Goal: Task Accomplishment & Management: Use online tool/utility

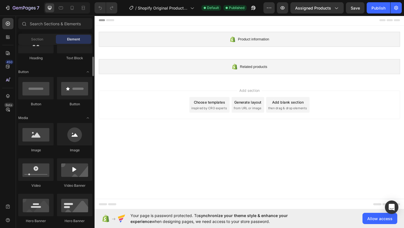
scroll to position [109, 0]
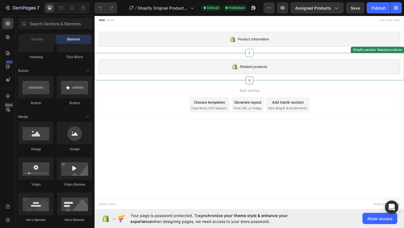
click at [263, 84] on icon at bounding box center [263, 86] width 4 height 4
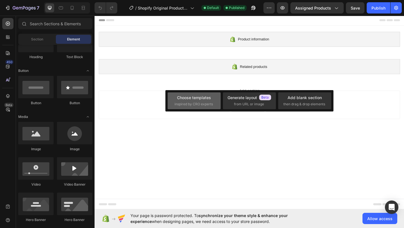
click at [196, 106] on span "inspired by CRO experts" at bounding box center [194, 104] width 38 height 5
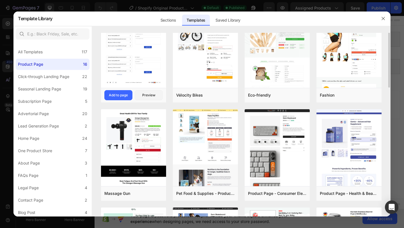
scroll to position [21, 0]
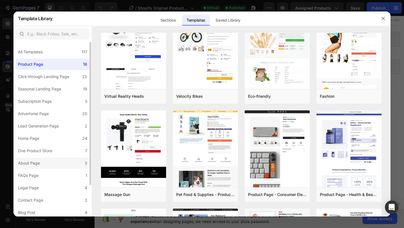
click at [45, 160] on label "About Page 3" at bounding box center [53, 162] width 74 height 11
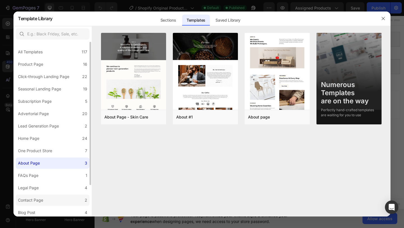
click at [43, 197] on div "Contact Page" at bounding box center [30, 200] width 25 height 7
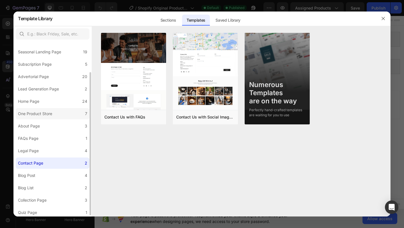
scroll to position [38, 0]
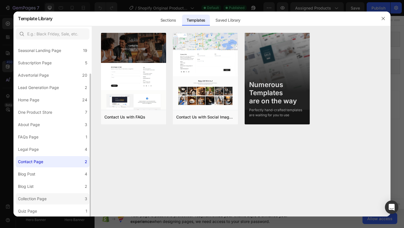
click at [40, 199] on div "Collection Page" at bounding box center [32, 198] width 29 height 7
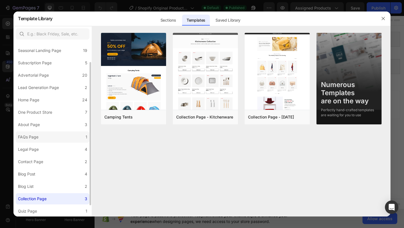
scroll to position [0, 0]
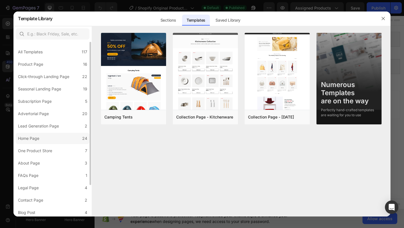
click at [36, 137] on div "Home Page" at bounding box center [28, 138] width 21 height 7
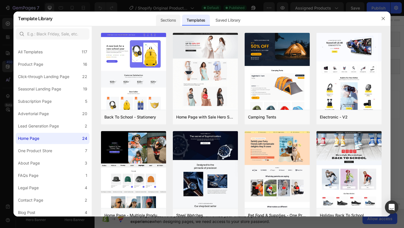
click at [175, 17] on div "Sections" at bounding box center [168, 20] width 24 height 11
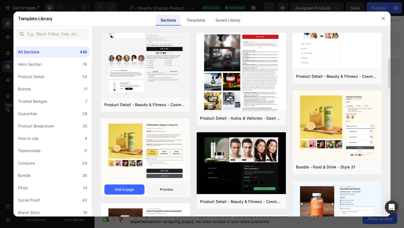
scroll to position [159, 0]
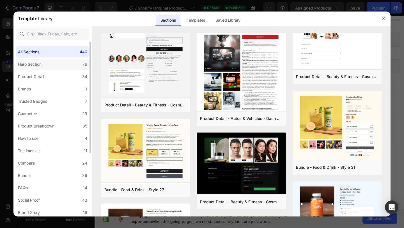
click at [52, 61] on label "Hero Section 76" at bounding box center [53, 64] width 74 height 11
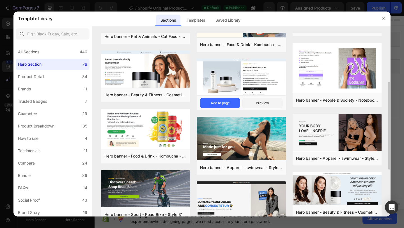
scroll to position [45, 0]
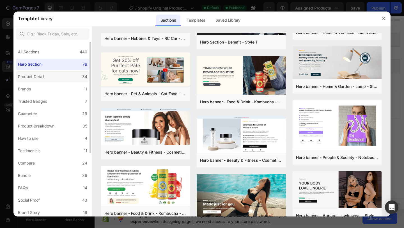
click at [63, 76] on label "Product Detail 34" at bounding box center [53, 76] width 74 height 11
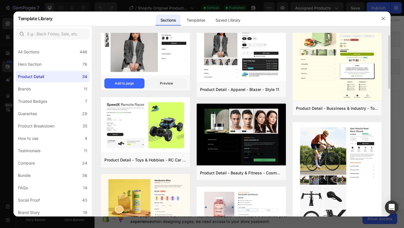
scroll to position [16, 0]
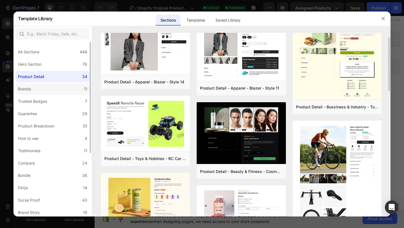
click at [73, 90] on label "Brands 11" at bounding box center [53, 88] width 74 height 11
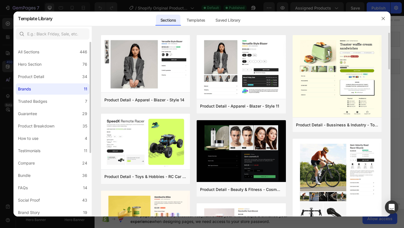
scroll to position [0, 0]
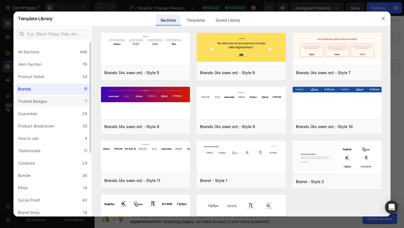
click at [53, 99] on label "Trusted Badges 7" at bounding box center [53, 101] width 74 height 11
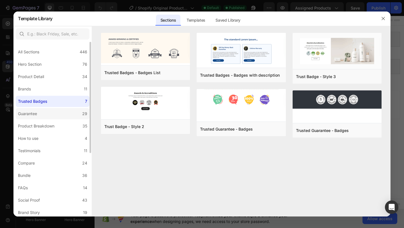
click at [57, 115] on label "Guarantee 29" at bounding box center [53, 113] width 74 height 11
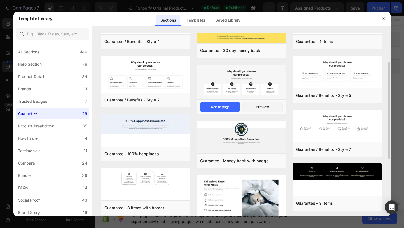
scroll to position [141, 0]
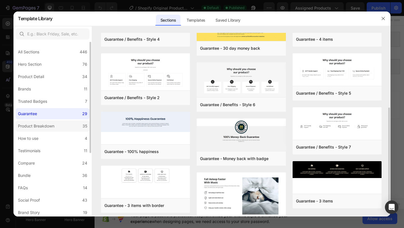
click at [69, 122] on label "Product Breakdown 35" at bounding box center [53, 125] width 74 height 11
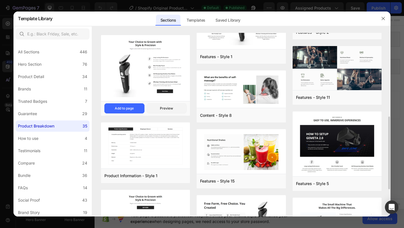
scroll to position [210, 0]
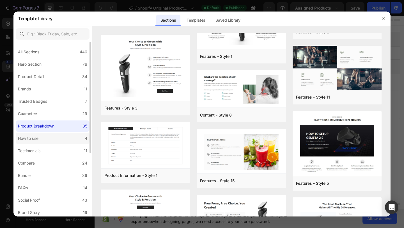
click at [67, 139] on label "How to use 4" at bounding box center [53, 138] width 74 height 11
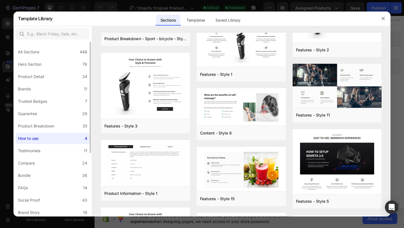
scroll to position [0, 0]
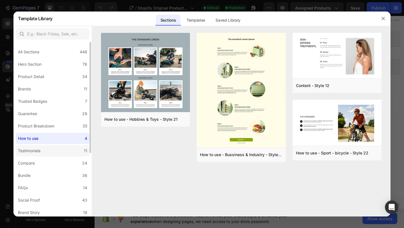
click at [57, 150] on label "Testimonials 11" at bounding box center [53, 150] width 74 height 11
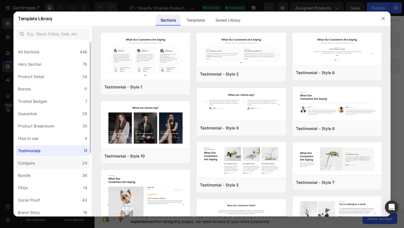
click at [57, 161] on label "Compare 24" at bounding box center [53, 162] width 74 height 11
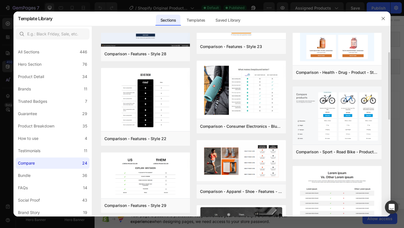
scroll to position [49, 0]
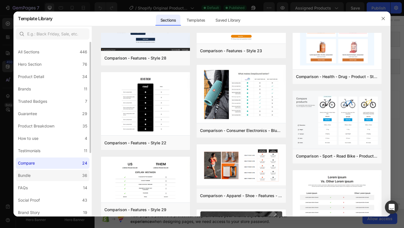
click at [49, 173] on label "Bundle 36" at bounding box center [53, 175] width 74 height 11
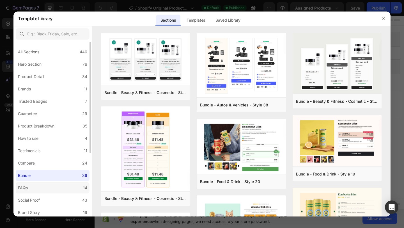
click at [51, 186] on label "FAQs 14" at bounding box center [53, 187] width 74 height 11
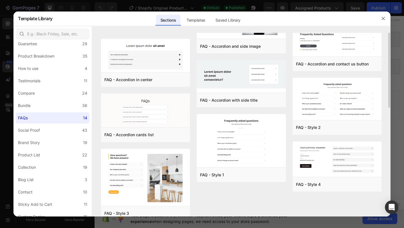
scroll to position [140, 0]
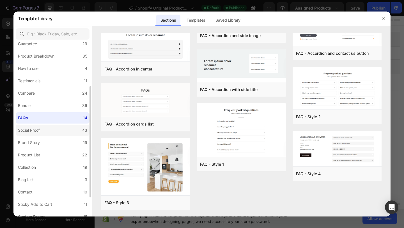
click at [49, 130] on label "Social Proof 43" at bounding box center [53, 130] width 74 height 11
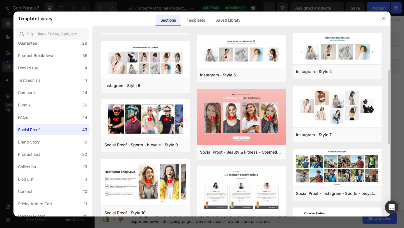
scroll to position [195, 0]
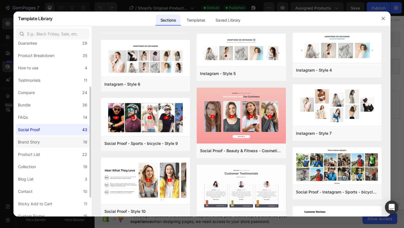
click at [37, 139] on div "Brand Story" at bounding box center [29, 142] width 22 height 7
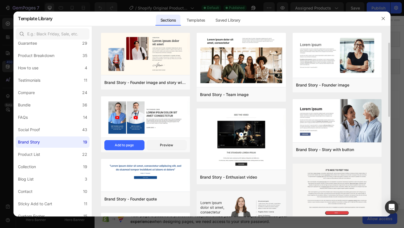
scroll to position [22, 0]
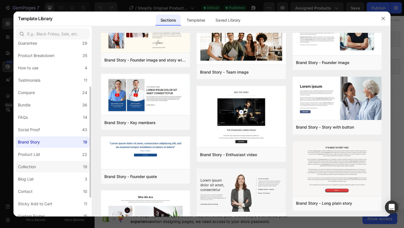
click at [54, 164] on label "Collection 19" at bounding box center [53, 166] width 74 height 11
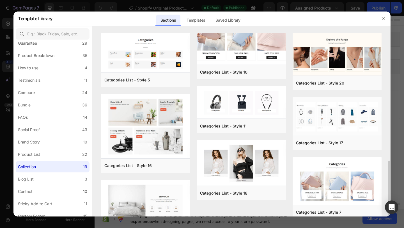
scroll to position [254, 0]
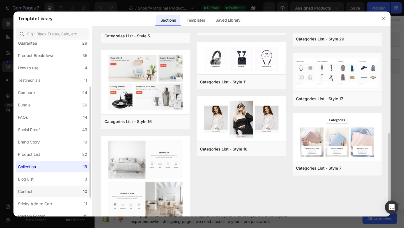
click at [37, 193] on label "Contact 10" at bounding box center [53, 191] width 74 height 11
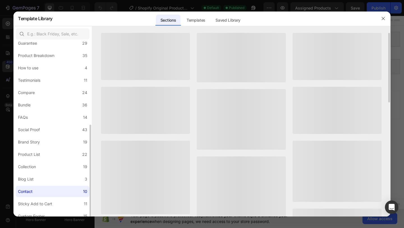
scroll to position [100, 0]
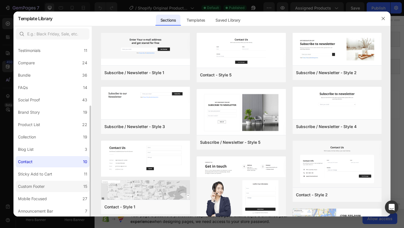
click at [48, 186] on label "Custom Footer 15" at bounding box center [53, 186] width 74 height 11
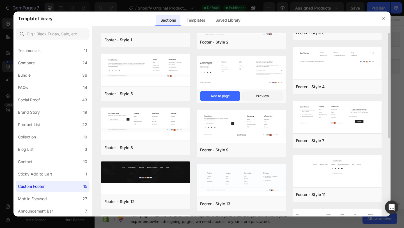
scroll to position [0, 0]
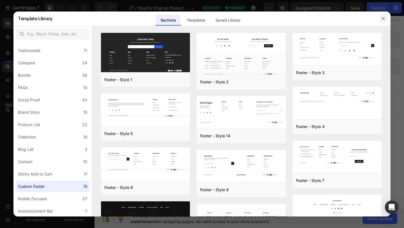
click at [382, 19] on icon "button" at bounding box center [383, 18] width 4 height 4
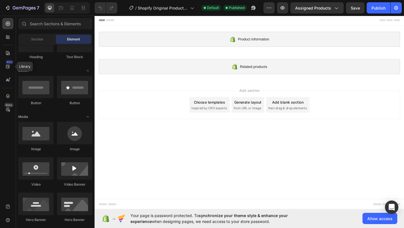
drag, startPoint x: 100, startPoint y: 82, endPoint x: 106, endPoint y: 95, distance: 14.5
click at [106, 95] on div "Add section Choose templates inspired by CRO experts Generate layout from URL o…" at bounding box center [263, 114] width 337 height 56
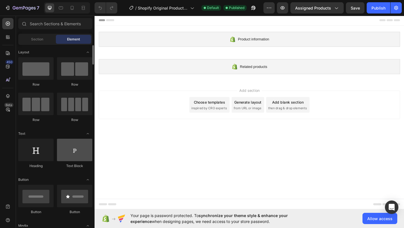
scroll to position [0, 0]
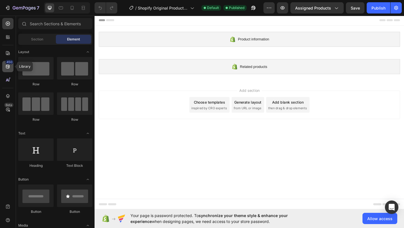
drag, startPoint x: 10, startPoint y: 63, endPoint x: 4, endPoint y: 68, distance: 7.4
click at [4, 68] on div "450" at bounding box center [7, 66] width 11 height 11
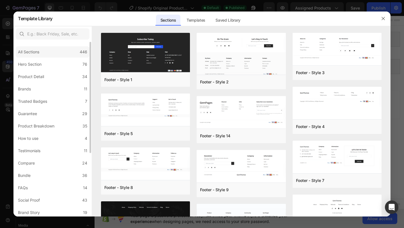
click at [28, 49] on div "All Sections" at bounding box center [28, 52] width 21 height 7
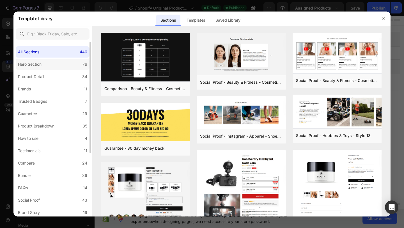
click at [31, 63] on div "Hero Section" at bounding box center [30, 64] width 24 height 7
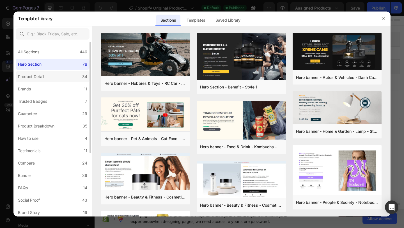
click at [35, 74] on div "Product Detail" at bounding box center [31, 76] width 26 height 7
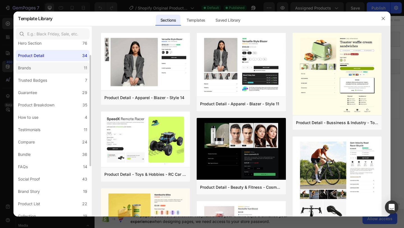
scroll to position [0, 0]
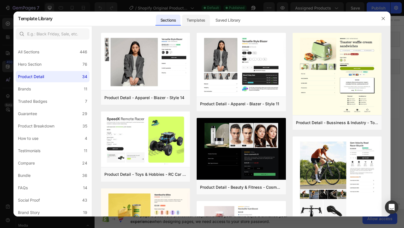
click at [0, 0] on div "Templates" at bounding box center [0, 0] width 0 height 0
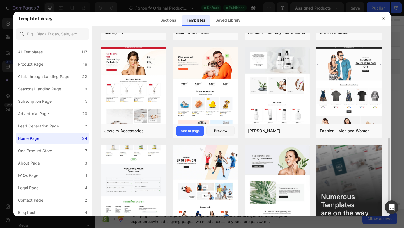
scroll to position [307, 0]
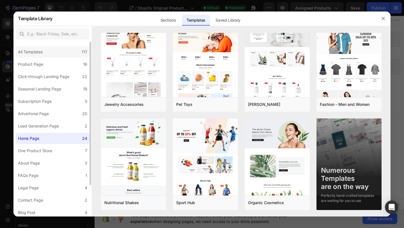
click at [61, 56] on div "All Templates 117" at bounding box center [53, 51] width 74 height 11
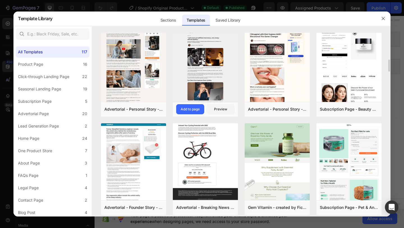
scroll to position [433, 0]
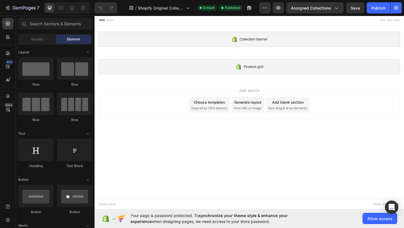
click at [219, 112] on div "Choose templates" at bounding box center [220, 110] width 34 height 6
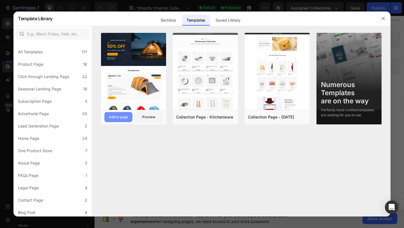
click at [119, 119] on div "Add to page" at bounding box center [118, 117] width 19 height 5
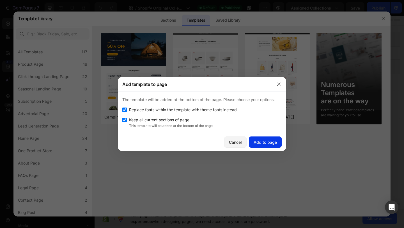
click at [258, 143] on div "Add to page" at bounding box center [265, 142] width 23 height 6
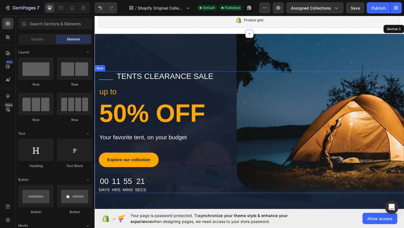
scroll to position [50, 0]
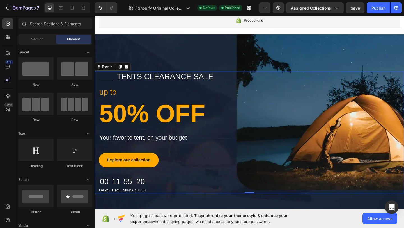
click at [288, 135] on div "Title Line tents clearance sale Text block Row up to Text block 50% OFF Heading…" at bounding box center [263, 142] width 337 height 132
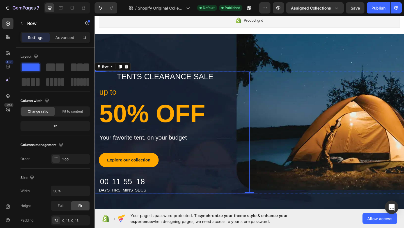
click at [260, 102] on div "Title Line tents clearance sale Text block Row up to Text block 50% OFF Heading…" at bounding box center [179, 142] width 168 height 132
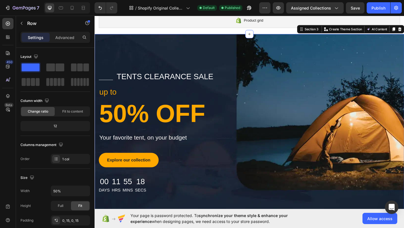
click at [277, 62] on div "Title Line tents clearance sale Text block Row up to Text block 50% OFF Heading…" at bounding box center [263, 141] width 337 height 210
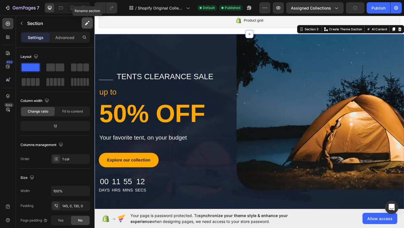
click at [89, 24] on icon "button" at bounding box center [87, 23] width 6 height 6
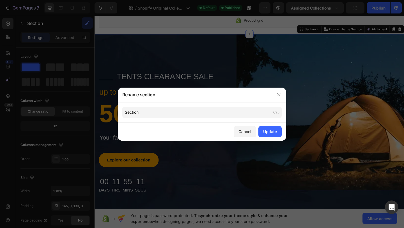
click at [159, 52] on div at bounding box center [202, 114] width 404 height 228
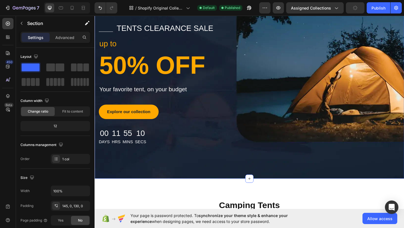
scroll to position [121, 0]
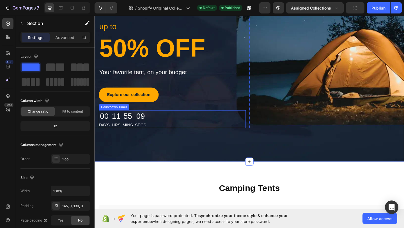
click at [201, 128] on div "00 Days 11 Hrs 55 Mins 09 Secs" at bounding box center [179, 127] width 160 height 19
click at [234, 152] on div "Title Line tents clearance sale Text block Row up to Text block 50% OFF Heading…" at bounding box center [263, 70] width 337 height 210
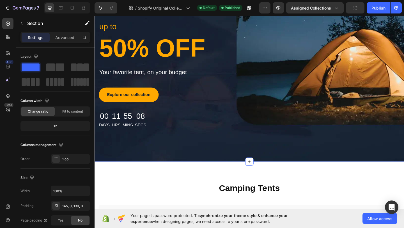
click at [234, 147] on div "Title Line tents clearance sale Text block Row up to Text block 50% OFF Heading…" at bounding box center [263, 70] width 337 height 210
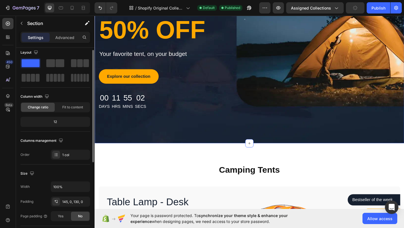
scroll to position [0, 0]
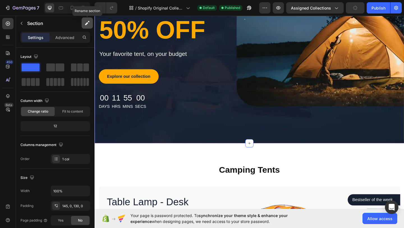
click at [88, 25] on icon "button" at bounding box center [87, 23] width 6 height 6
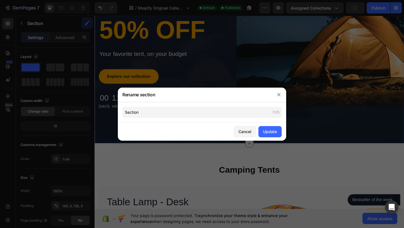
click at [57, 31] on div at bounding box center [202, 114] width 404 height 228
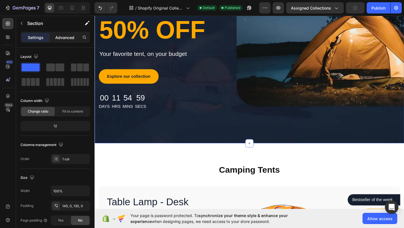
click at [63, 35] on p "Advanced" at bounding box center [64, 38] width 19 height 6
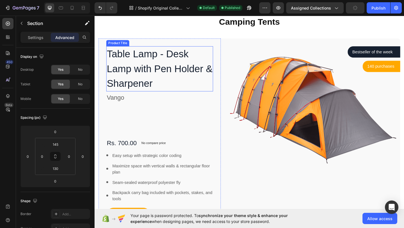
scroll to position [302, 0]
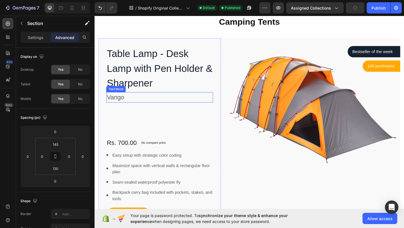
click at [221, 104] on div "Vango" at bounding box center [165, 104] width 116 height 11
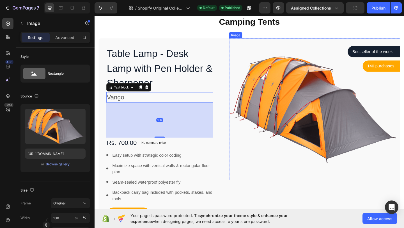
click at [271, 129] on img at bounding box center [334, 117] width 186 height 155
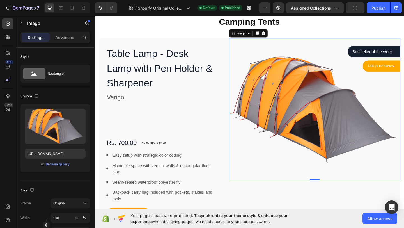
click at [304, 119] on img at bounding box center [334, 117] width 186 height 155
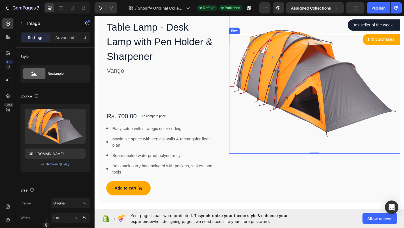
scroll to position [333, 0]
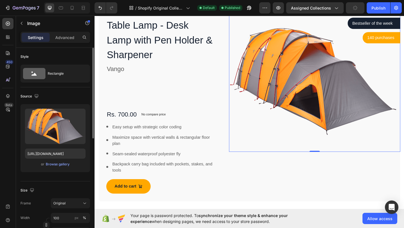
click at [63, 167] on div "or Browse gallery" at bounding box center [55, 164] width 61 height 7
click at [63, 166] on div "Browse gallery" at bounding box center [58, 164] width 24 height 5
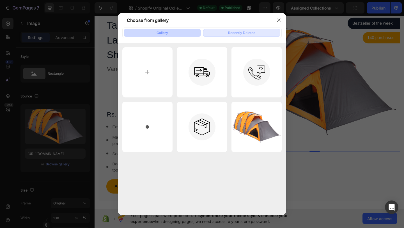
click at [237, 31] on div "Recently Deleted" at bounding box center [241, 32] width 27 height 5
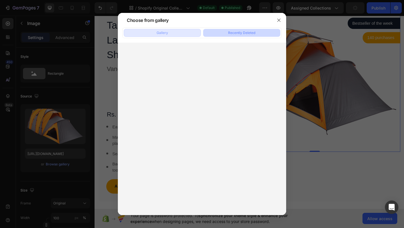
click at [158, 30] on button "Gallery" at bounding box center [162, 33] width 77 height 8
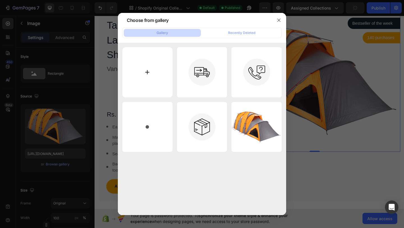
click at [139, 61] on input "file" at bounding box center [147, 72] width 50 height 50
click at [278, 22] on icon "button" at bounding box center [279, 20] width 4 height 4
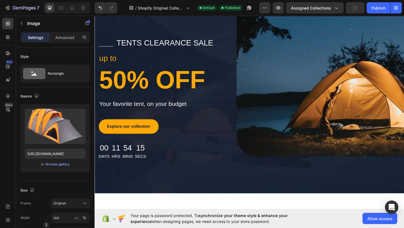
scroll to position [90, 0]
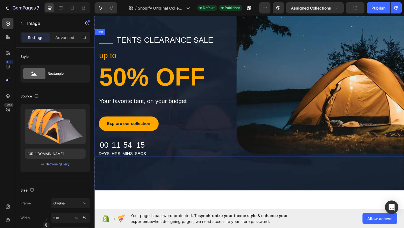
click at [292, 120] on div "Title Line tents clearance sale Text block Row up to Text block 50% OFF Heading…" at bounding box center [263, 103] width 337 height 132
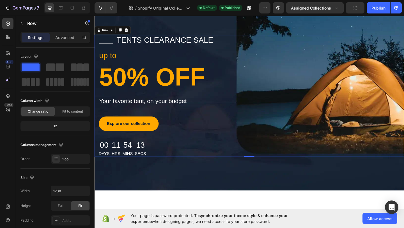
click at [345, 111] on div "Title Line tents clearance sale Text block Row up to Text block 50% OFF Heading…" at bounding box center [263, 103] width 337 height 132
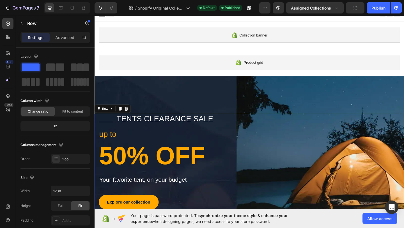
scroll to position [0, 0]
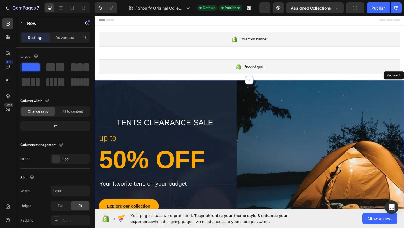
click at [247, 120] on div "Title Line tents clearance sale Text block Row up to Text block 50% OFF Heading…" at bounding box center [263, 191] width 337 height 210
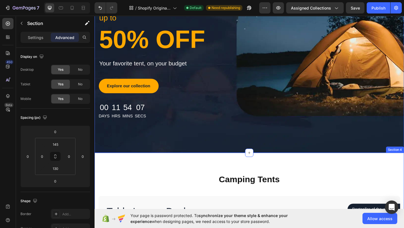
scroll to position [128, 0]
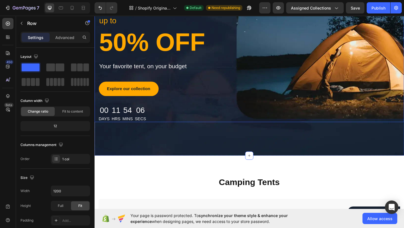
click at [275, 122] on div "Title Line tents clearance sale Text block Row up to Text block 50% OFF Heading…" at bounding box center [263, 65] width 337 height 132
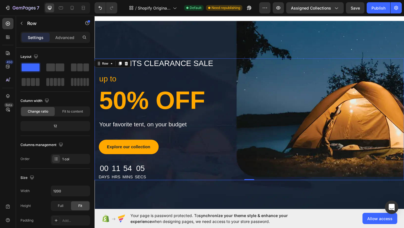
scroll to position [65, 0]
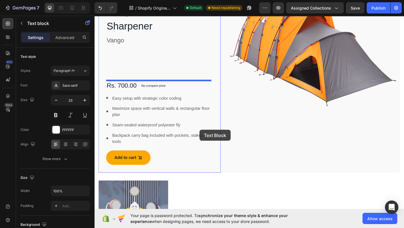
scroll to position [365, 0]
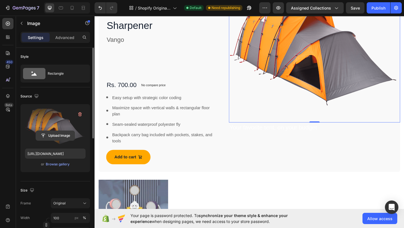
click at [73, 134] on input "file" at bounding box center [55, 136] width 39 height 10
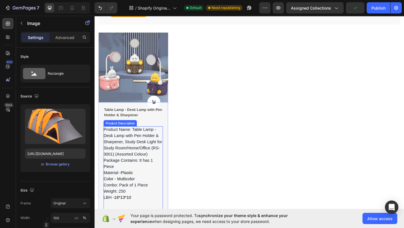
scroll to position [501, 0]
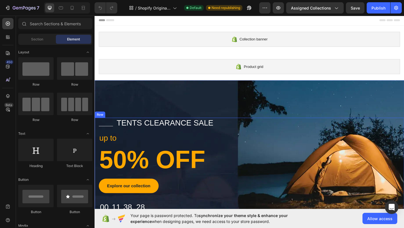
click at [264, 131] on div "Title Line tents clearance sale Text block Row up to Text block 50% OFF Heading…" at bounding box center [263, 182] width 337 height 110
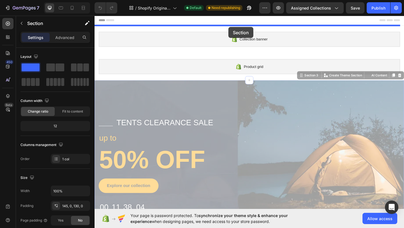
drag, startPoint x: 158, startPoint y: 108, endPoint x: 265, endPoint y: 18, distance: 139.8
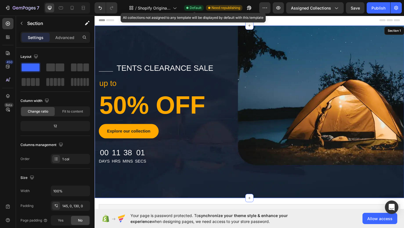
click at [198, 10] on span "Default" at bounding box center [196, 7] width 12 height 5
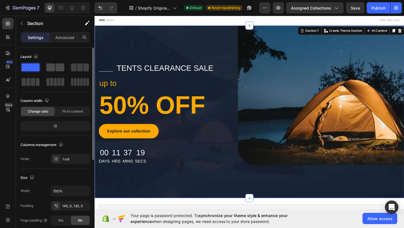
click at [54, 68] on span at bounding box center [50, 67] width 9 height 8
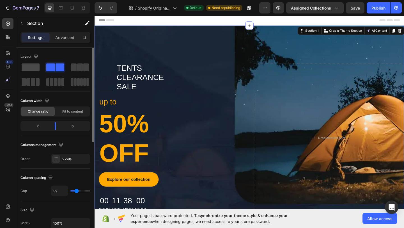
click at [29, 66] on span at bounding box center [31, 67] width 18 height 8
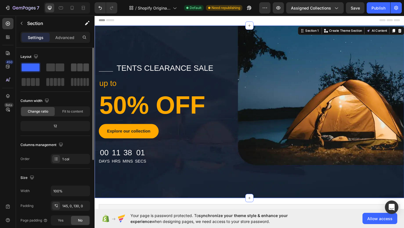
click at [81, 68] on span at bounding box center [80, 67] width 6 height 8
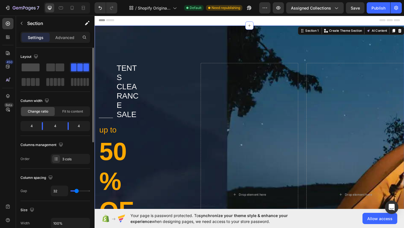
click at [29, 70] on span at bounding box center [31, 67] width 18 height 8
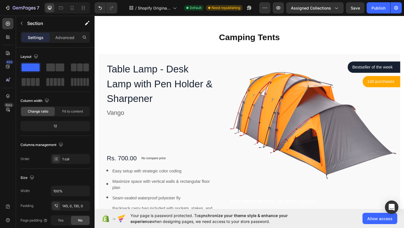
scroll to position [261, 0]
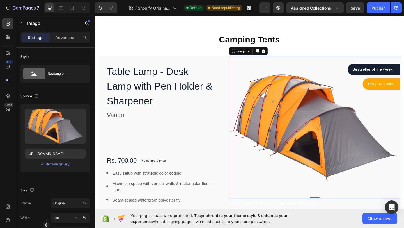
click at [302, 117] on img at bounding box center [334, 136] width 186 height 155
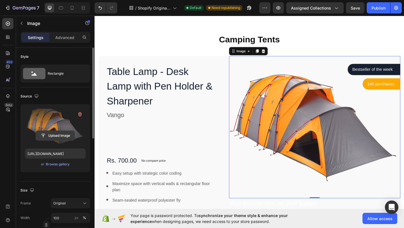
click at [58, 133] on input "file" at bounding box center [55, 136] width 39 height 10
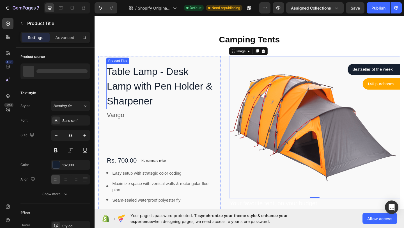
click at [184, 88] on h1 "Table Lamp - Desk Lamp with Pen Holder & Sharpener" at bounding box center [165, 92] width 116 height 49
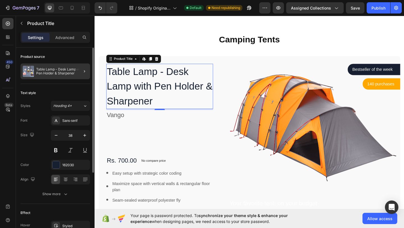
click at [81, 70] on div at bounding box center [82, 71] width 16 height 16
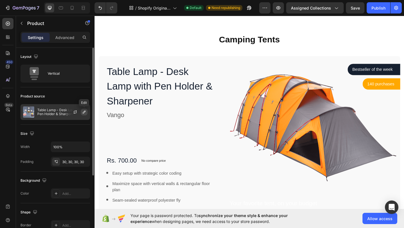
click at [84, 111] on icon "button" at bounding box center [84, 112] width 3 height 3
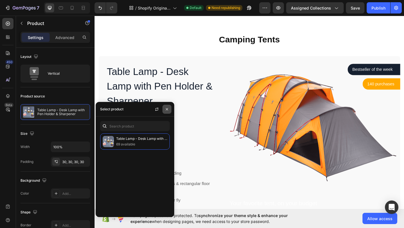
click at [170, 109] on button "button" at bounding box center [166, 109] width 9 height 9
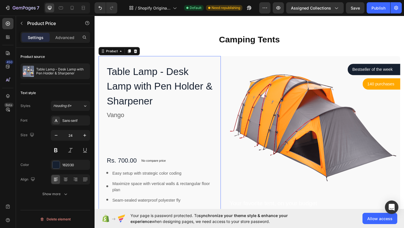
click at [175, 132] on div "Table Lamp - Desk Lamp with Pen Holder & Sharpener Product Title Vango Text blo…" at bounding box center [165, 164] width 116 height 192
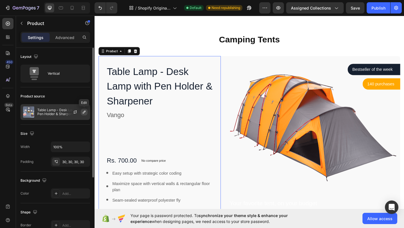
click at [83, 114] on icon "button" at bounding box center [84, 112] width 4 height 4
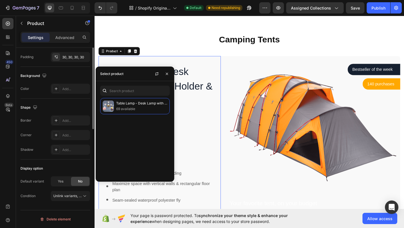
scroll to position [0, 0]
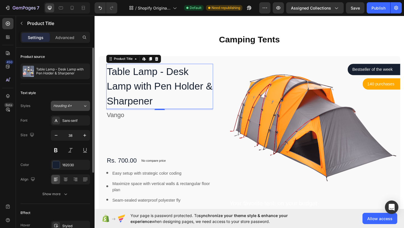
click at [72, 108] on span "Heading 4*" at bounding box center [62, 105] width 19 height 5
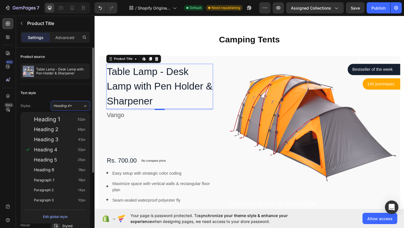
click at [64, 97] on div "Text style" at bounding box center [55, 92] width 70 height 9
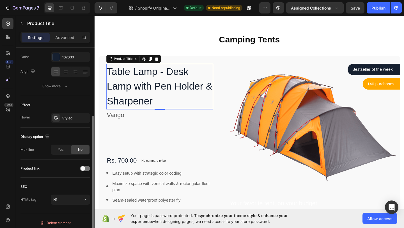
scroll to position [111, 0]
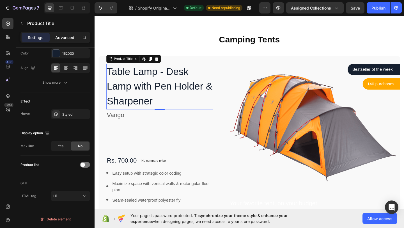
click at [69, 39] on p "Advanced" at bounding box center [64, 38] width 19 height 6
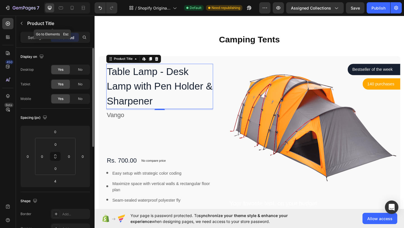
scroll to position [0, 0]
click at [40, 36] on p "Settings" at bounding box center [36, 38] width 16 height 6
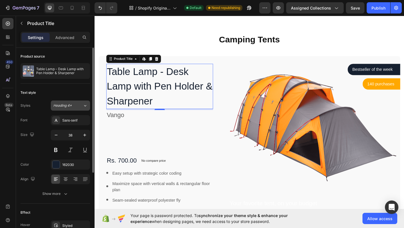
click at [75, 108] on button "Heading 4*" at bounding box center [70, 105] width 39 height 10
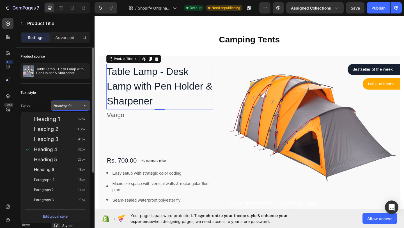
click at [75, 108] on button "Heading 4*" at bounding box center [70, 105] width 39 height 10
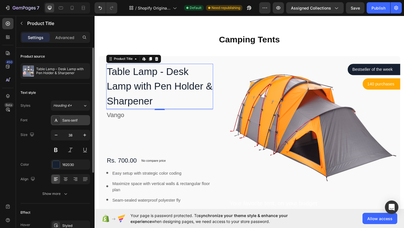
click at [75, 119] on div "Sans-serif" at bounding box center [75, 120] width 26 height 5
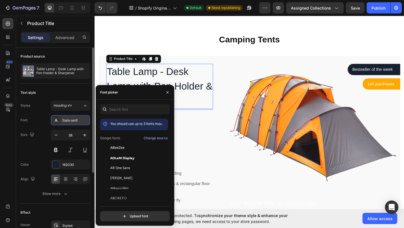
click at [74, 119] on div "Sans-serif" at bounding box center [75, 120] width 26 height 5
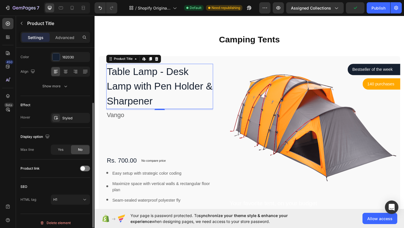
scroll to position [111, 0]
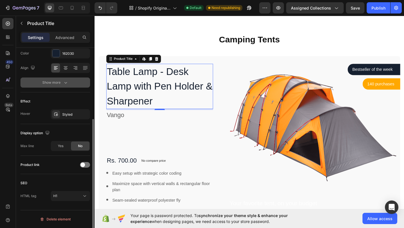
click at [65, 86] on button "Show more" at bounding box center [55, 82] width 70 height 10
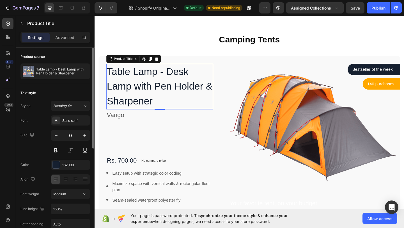
scroll to position [0, 0]
click at [85, 107] on icon at bounding box center [85, 106] width 5 height 6
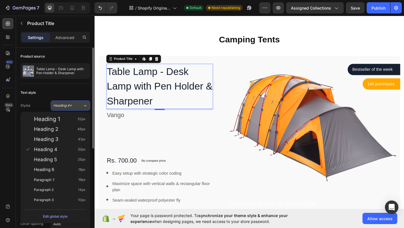
click at [85, 107] on icon at bounding box center [85, 106] width 5 height 6
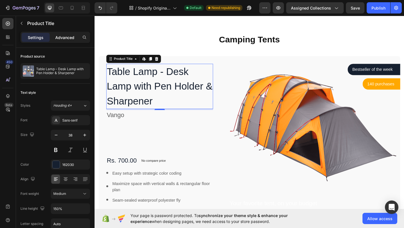
click at [68, 35] on p "Advanced" at bounding box center [64, 38] width 19 height 6
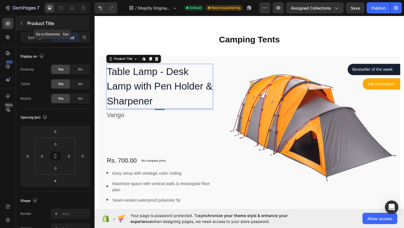
click at [20, 22] on icon "button" at bounding box center [21, 23] width 4 height 4
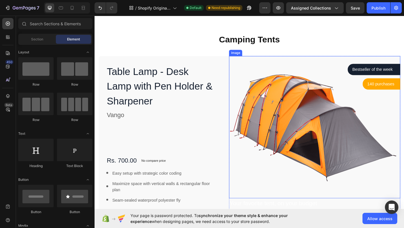
click at [291, 100] on img at bounding box center [334, 136] width 186 height 155
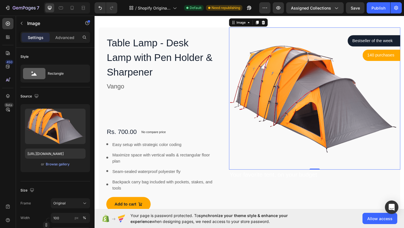
scroll to position [293, 0]
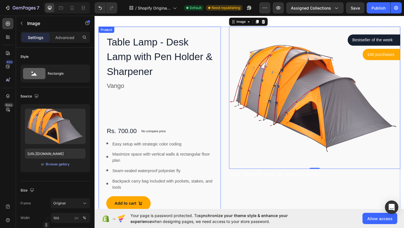
click at [189, 85] on div "Table Lamp - Desk Lamp with Pen Holder & Sharpener Product Title Vango Text blo…" at bounding box center [165, 132] width 116 height 192
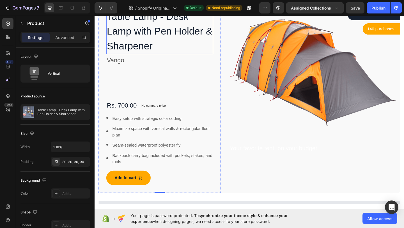
scroll to position [345, 0]
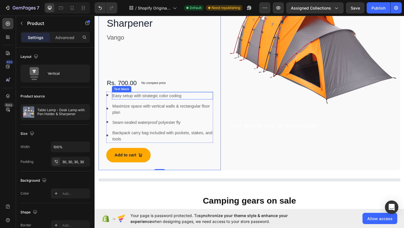
click at [155, 106] on div "Easy setup with strategic color coding" at bounding box center [168, 103] width 110 height 8
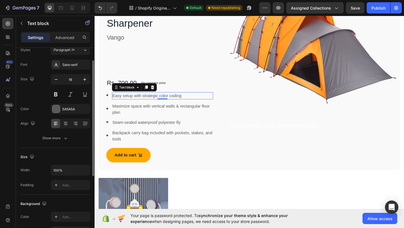
scroll to position [24, 0]
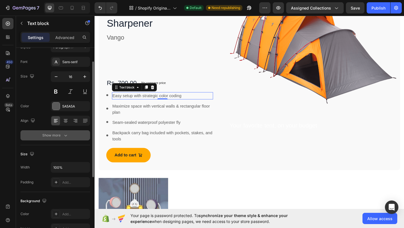
click at [63, 138] on icon "button" at bounding box center [66, 135] width 6 height 6
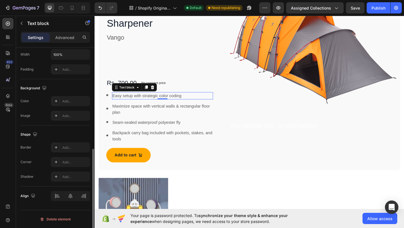
scroll to position [209, 0]
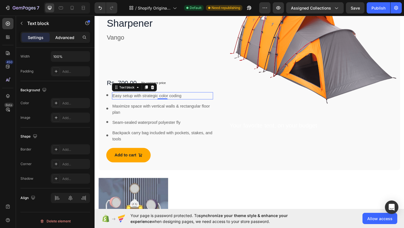
click at [61, 39] on p "Advanced" at bounding box center [64, 38] width 19 height 6
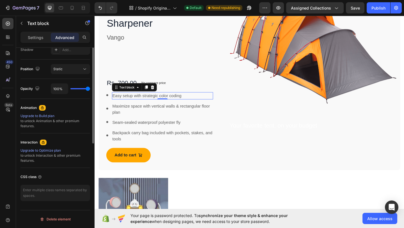
scroll to position [0, 0]
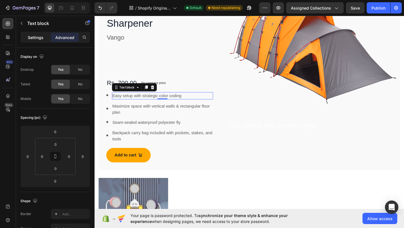
click at [26, 35] on div "Settings" at bounding box center [36, 37] width 28 height 9
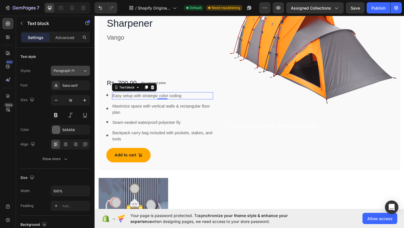
click at [77, 73] on div "Paragraph 1*" at bounding box center [67, 70] width 29 height 5
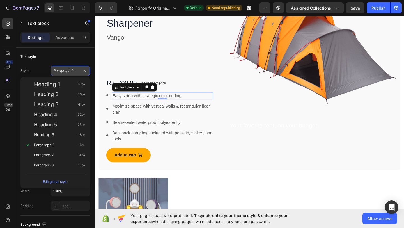
click at [76, 73] on div "Paragraph 1*" at bounding box center [64, 70] width 23 height 5
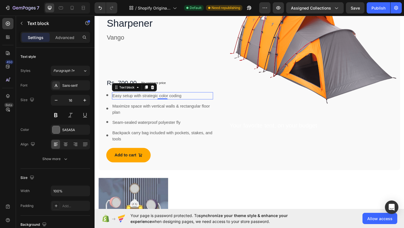
scroll to position [345, 0]
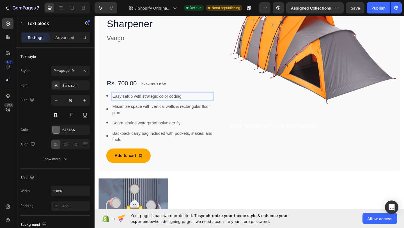
click at [137, 104] on p "Easy setup with strategic color coding" at bounding box center [168, 103] width 109 height 7
click at [141, 104] on p "Easy setup with strategic color coding" at bounding box center [168, 103] width 109 height 7
click at [149, 105] on p "Easy setup with strategic color coding" at bounding box center [168, 103] width 109 height 7
click at [153, 103] on p "Easy setup withrategic color coding" at bounding box center [168, 103] width 109 height 7
click at [187, 102] on p "Easy setup withrategic color coding" at bounding box center [168, 103] width 109 height 7
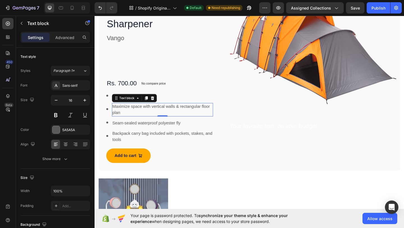
click at [187, 117] on p "Maximize space with vertical walls & rectangular floor plan" at bounding box center [168, 117] width 109 height 13
click at [186, 113] on p "Maximize space with vertical walls & rectangular floor plan" at bounding box center [168, 117] width 109 height 13
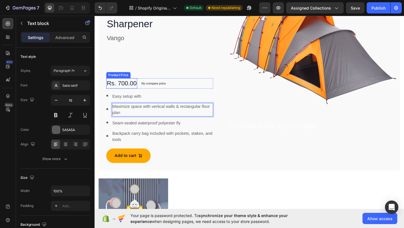
click at [125, 89] on div "Rs. 700.00" at bounding box center [124, 89] width 34 height 11
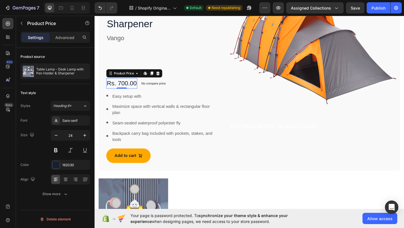
click at [126, 90] on div "Rs. 700.00" at bounding box center [124, 89] width 34 height 11
click at [133, 89] on div "Rs. 700.00" at bounding box center [124, 89] width 34 height 11
click at [135, 88] on div "Rs. 700.00" at bounding box center [124, 89] width 34 height 11
click at [121, 88] on div "Rs. 700.00" at bounding box center [124, 89] width 34 height 11
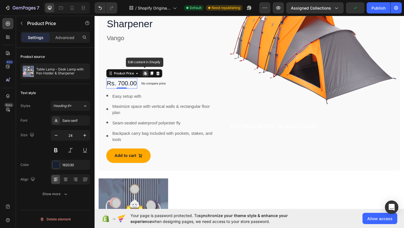
click at [123, 88] on div "Rs. 700.00" at bounding box center [124, 89] width 34 height 11
click at [148, 77] on icon at bounding box center [150, 78] width 4 height 4
